Goal: Task Accomplishment & Management: Manage account settings

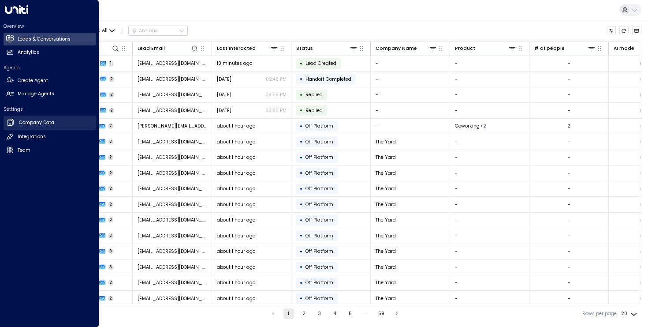
click at [39, 122] on h2 "Company Data" at bounding box center [36, 122] width 35 height 7
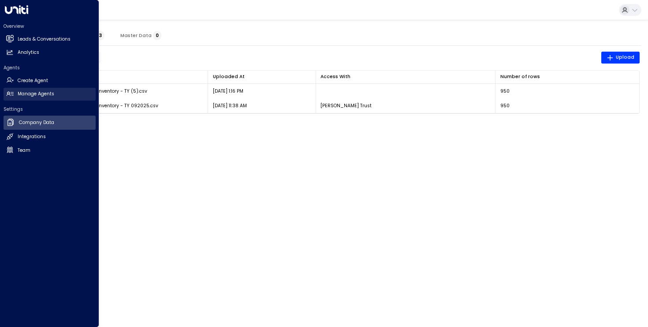
click at [34, 92] on h2 "Manage Agents" at bounding box center [36, 93] width 37 height 7
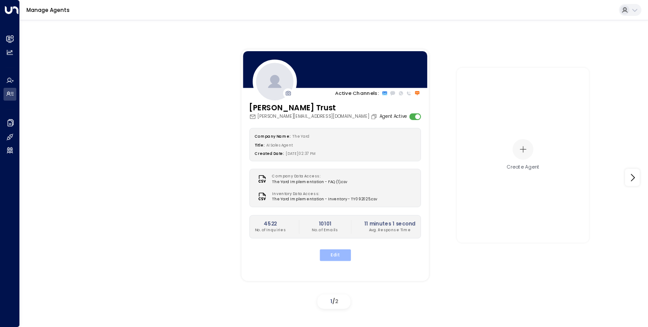
click at [336, 258] on button "Edit" at bounding box center [334, 254] width 31 height 11
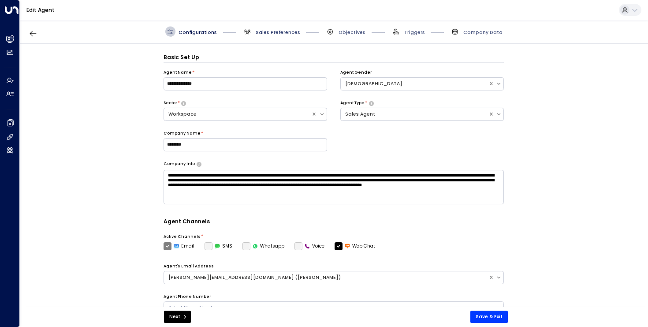
click at [281, 33] on span "Sales Preferences" at bounding box center [278, 32] width 45 height 7
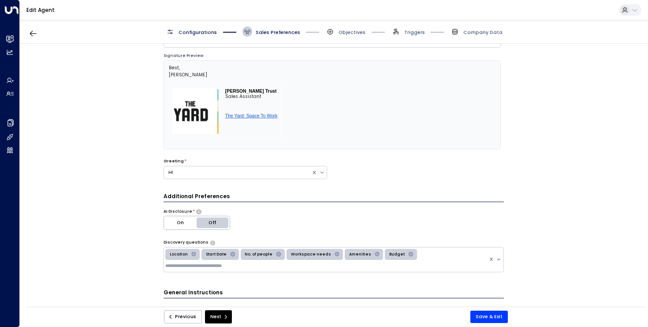
scroll to position [43, 0]
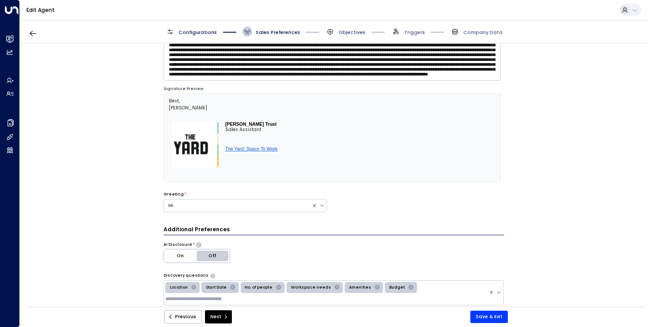
click at [348, 34] on span "Objectives" at bounding box center [352, 32] width 27 height 7
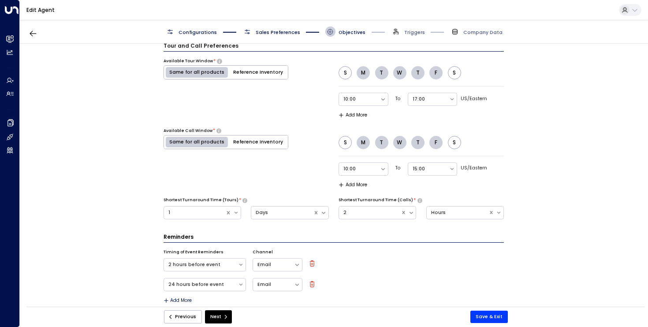
scroll to position [484, 0]
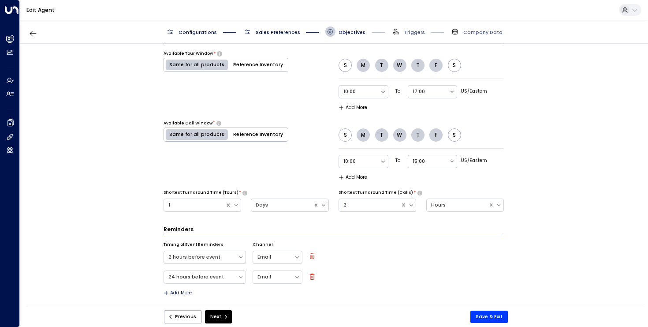
click at [408, 34] on span "Triggers" at bounding box center [414, 32] width 21 height 7
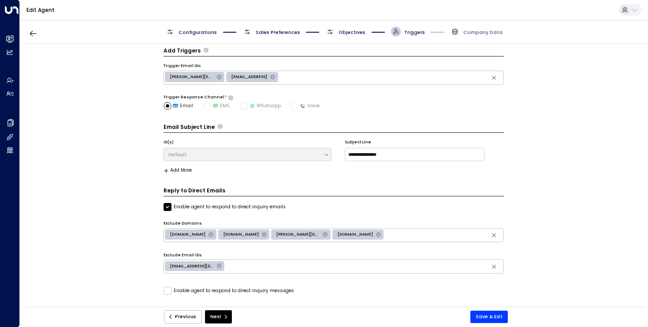
scroll to position [0, 0]
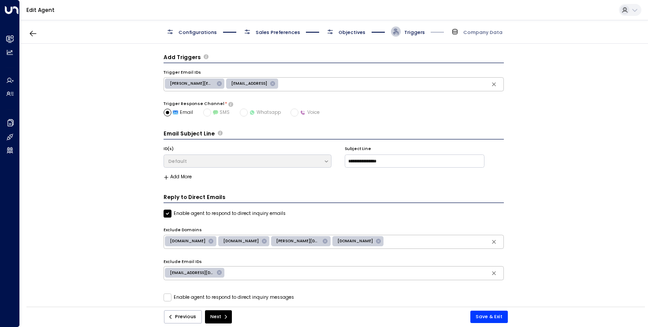
click at [351, 33] on span "Objectives" at bounding box center [352, 32] width 27 height 7
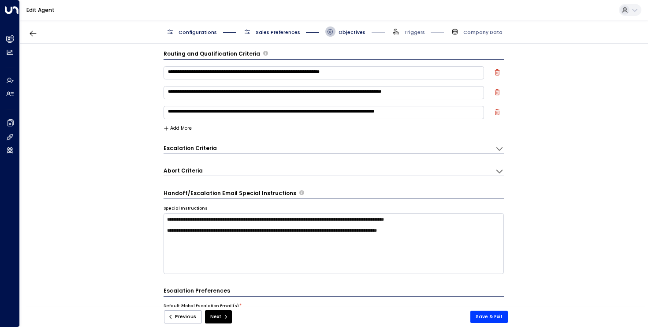
scroll to position [2, 0]
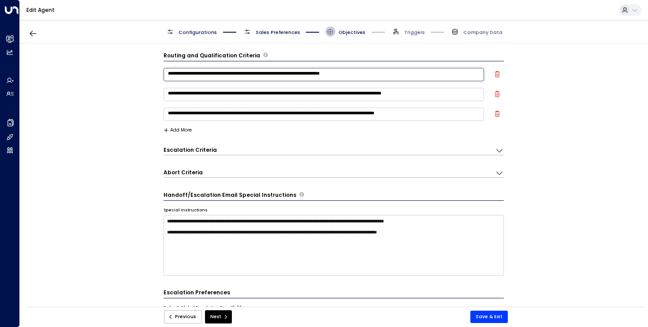
click at [344, 75] on textarea "**********" at bounding box center [324, 74] width 321 height 13
click at [590, 102] on div "**********" at bounding box center [334, 177] width 628 height 267
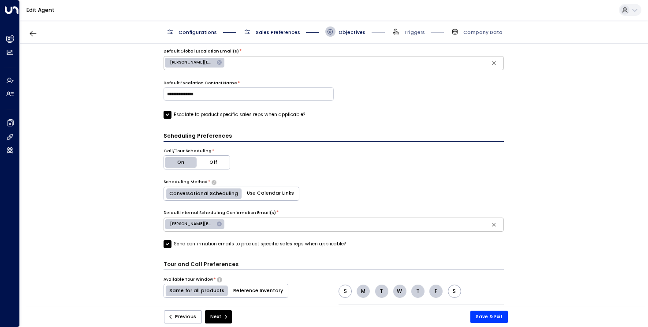
scroll to position [0, 0]
